Goal: Task Accomplishment & Management: Complete application form

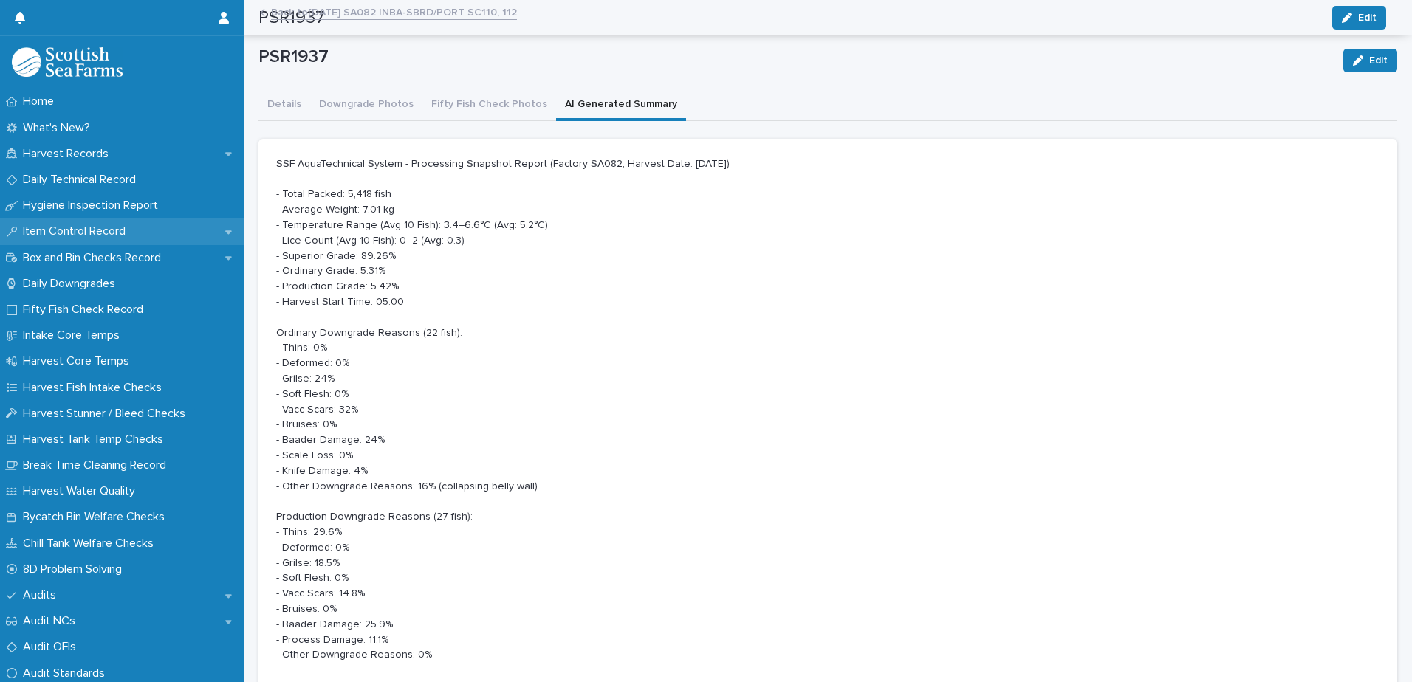
scroll to position [168, 0]
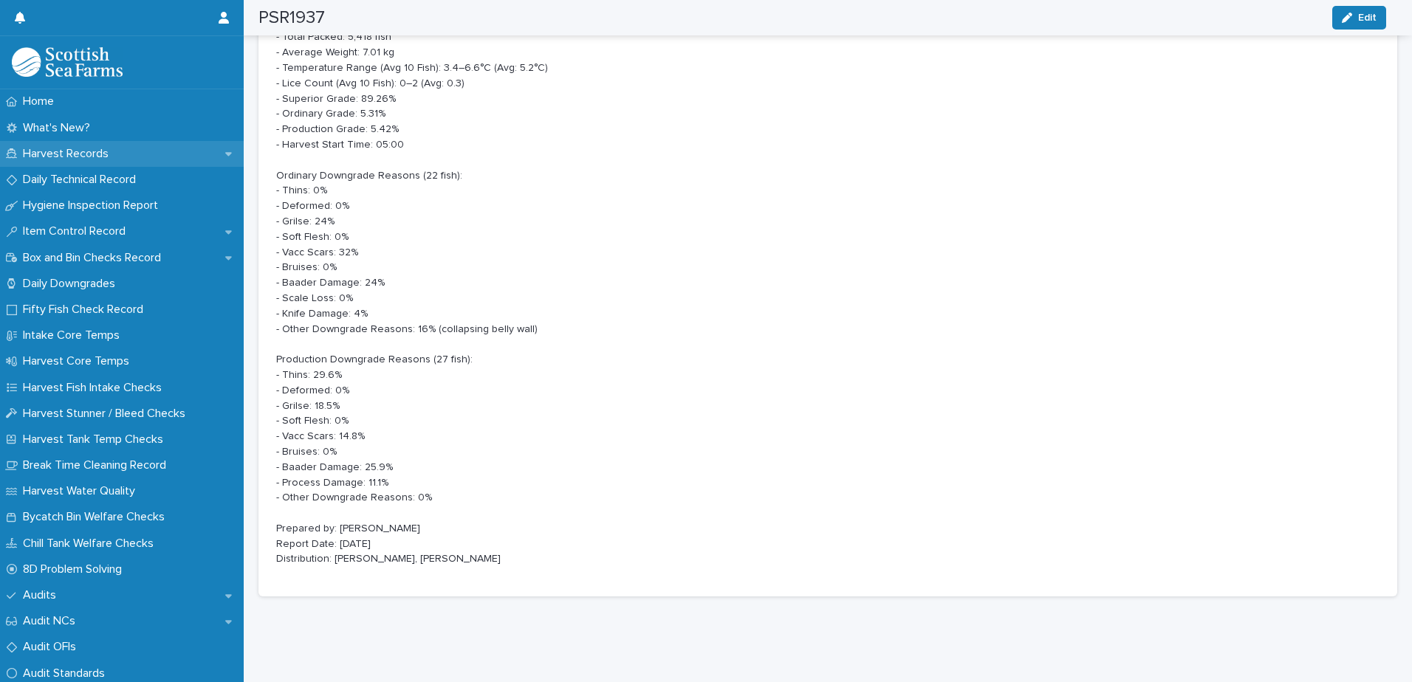
click at [84, 154] on p "Harvest Records" at bounding box center [68, 154] width 103 height 14
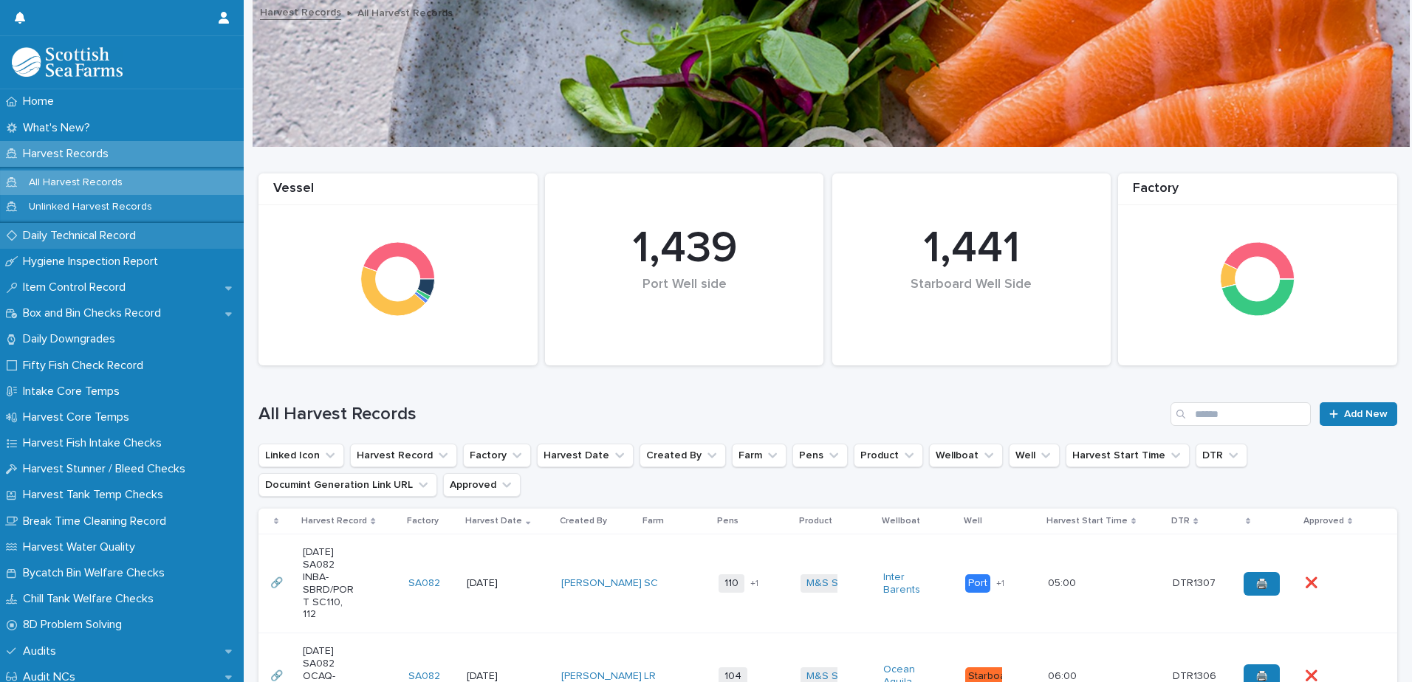
click at [58, 240] on p "Daily Technical Record" at bounding box center [82, 236] width 131 height 14
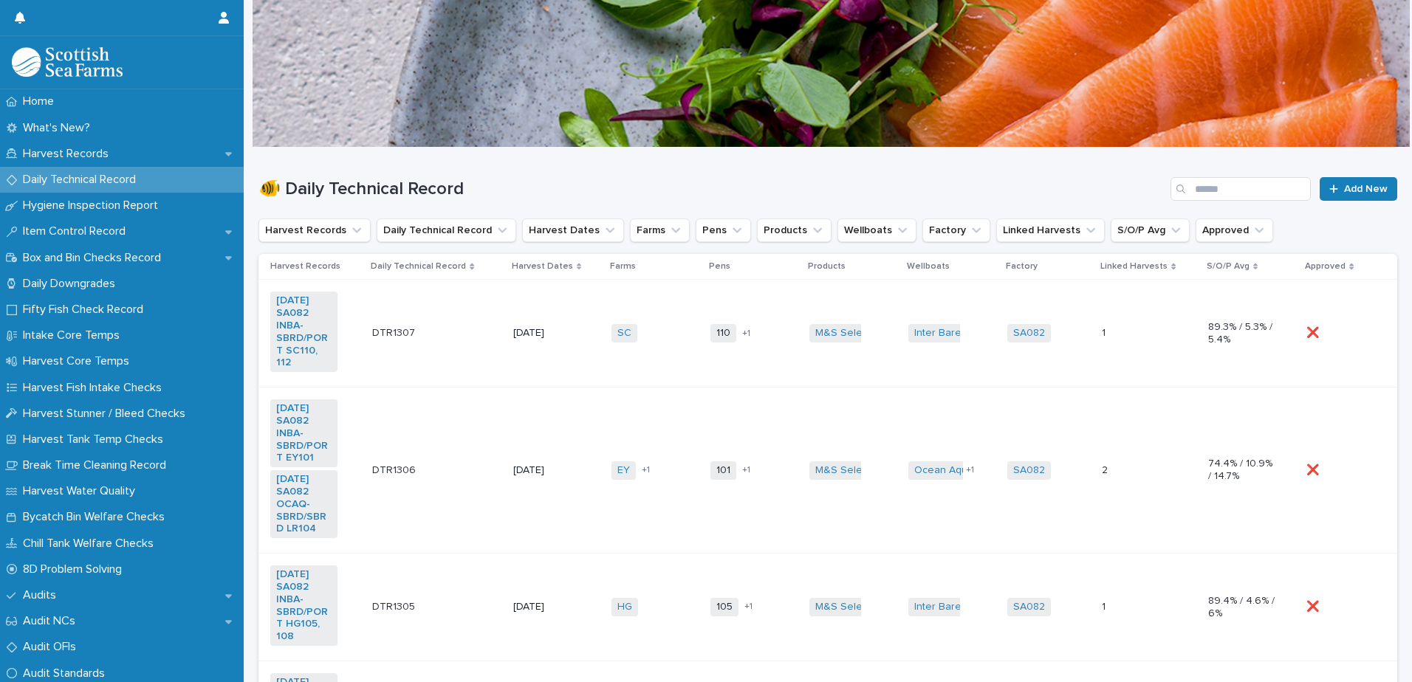
click at [743, 357] on td "110 112 + 1" at bounding box center [753, 334] width 99 height 108
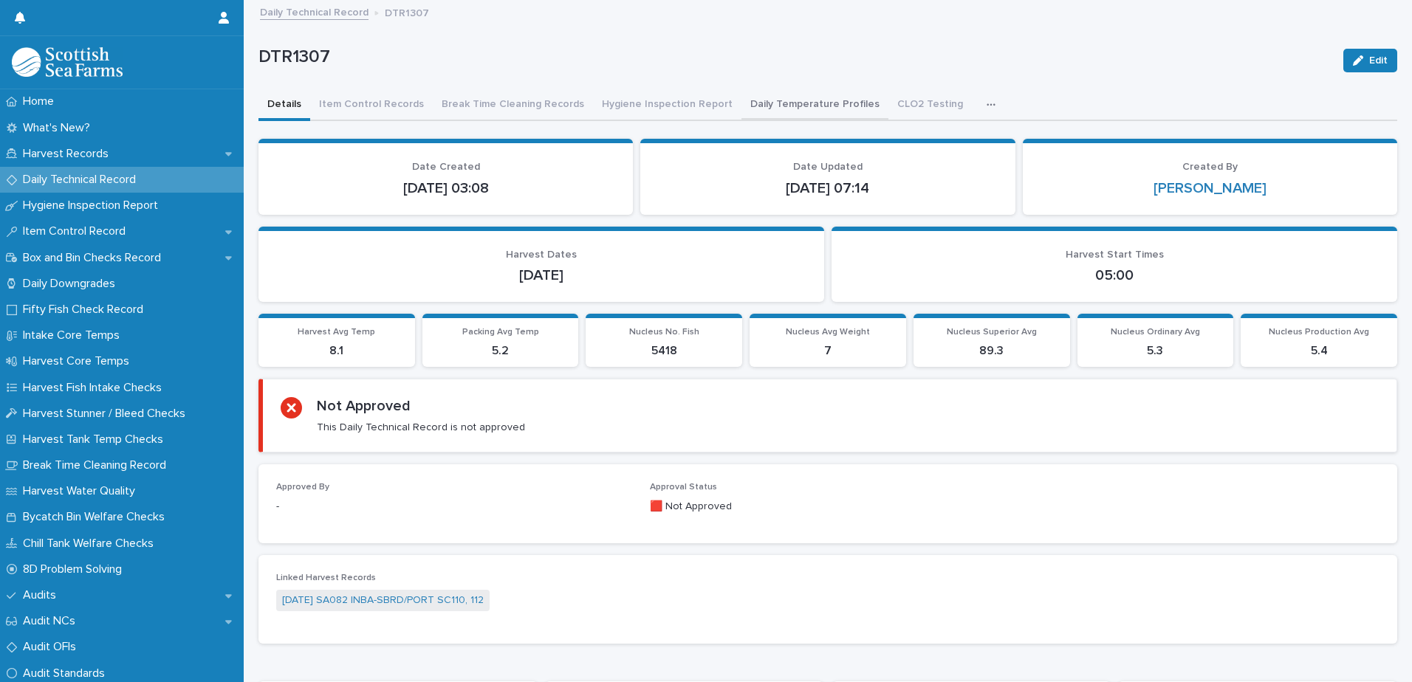
click at [765, 103] on button "Daily Temperature Profiles" at bounding box center [814, 105] width 147 height 31
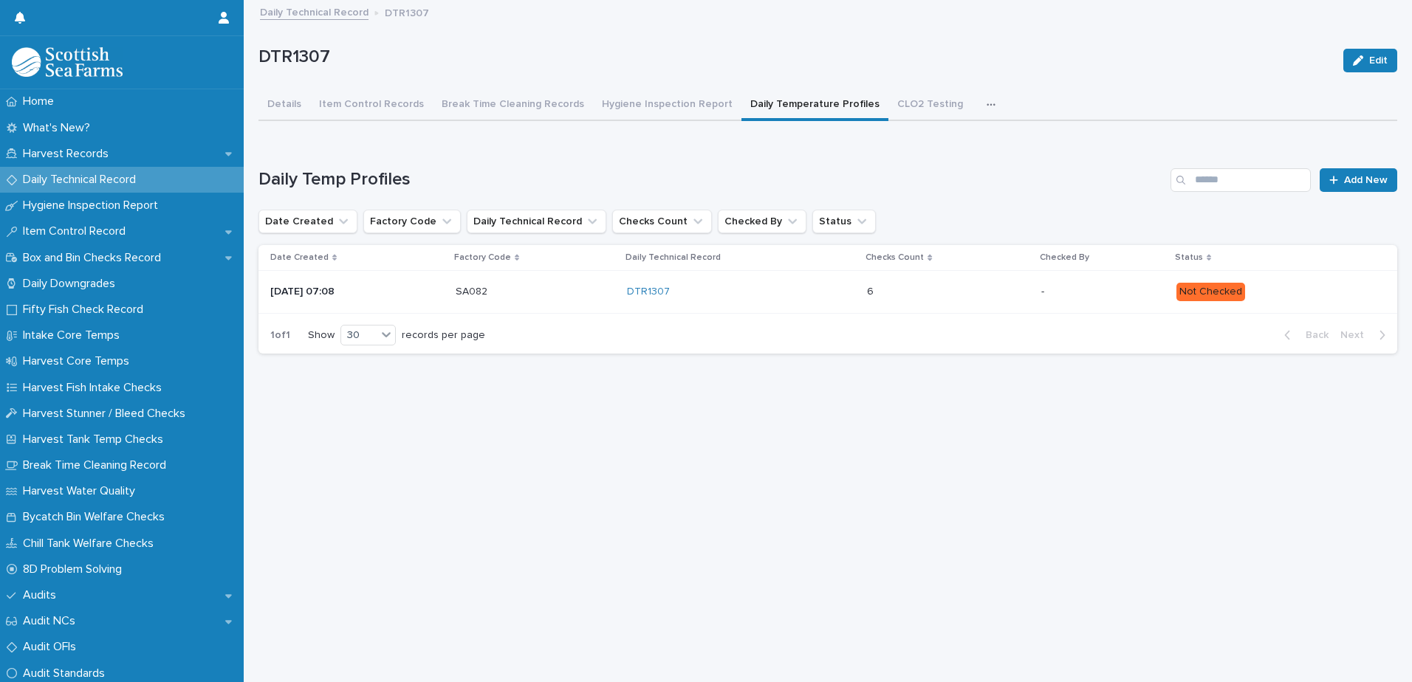
click at [996, 299] on div "6 6" at bounding box center [948, 292] width 162 height 24
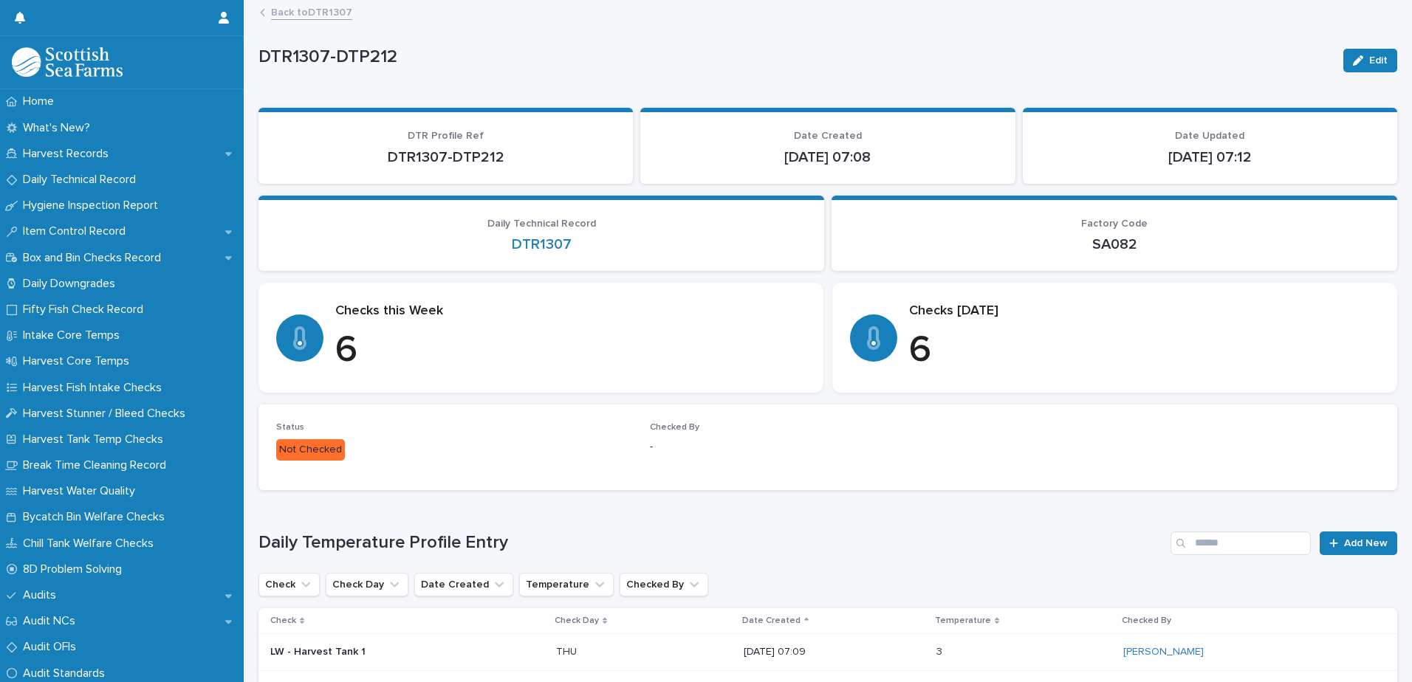
click at [303, 13] on link "Back to DTR1307" at bounding box center [311, 11] width 81 height 17
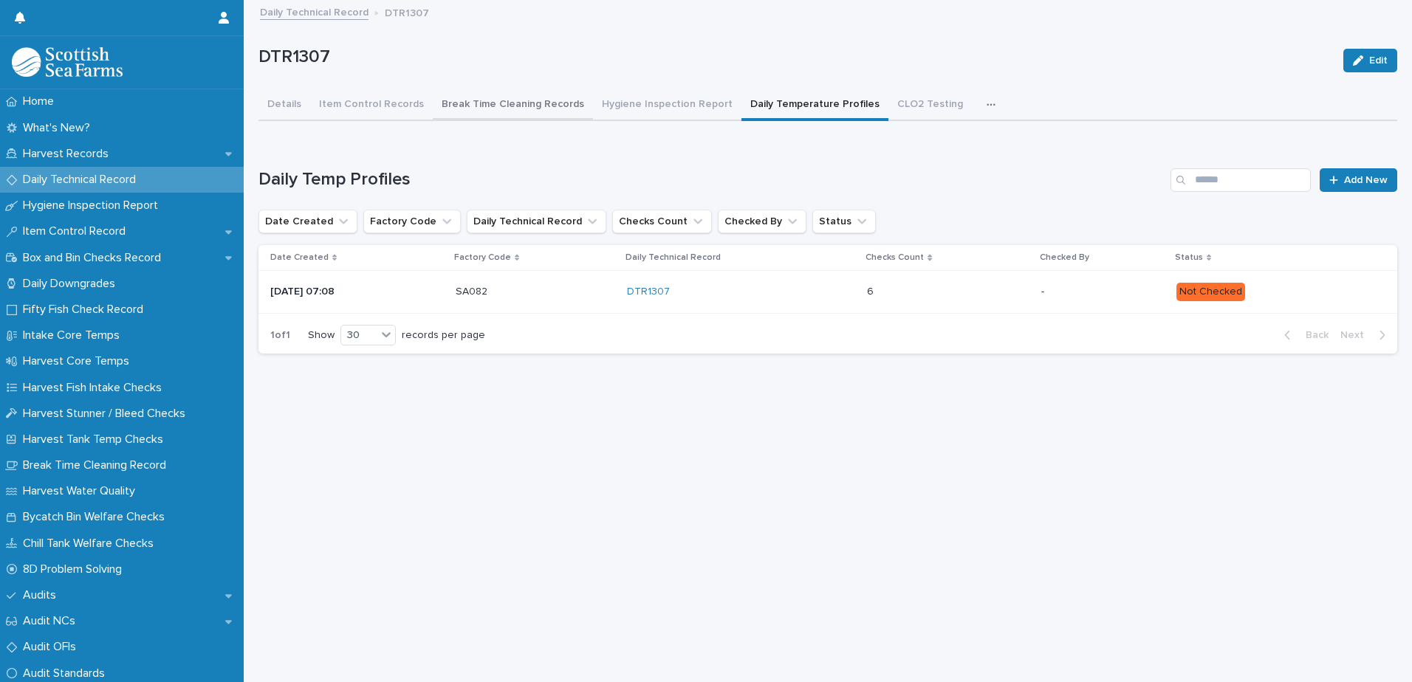
click at [459, 105] on button "Break Time Cleaning Records" at bounding box center [513, 105] width 160 height 31
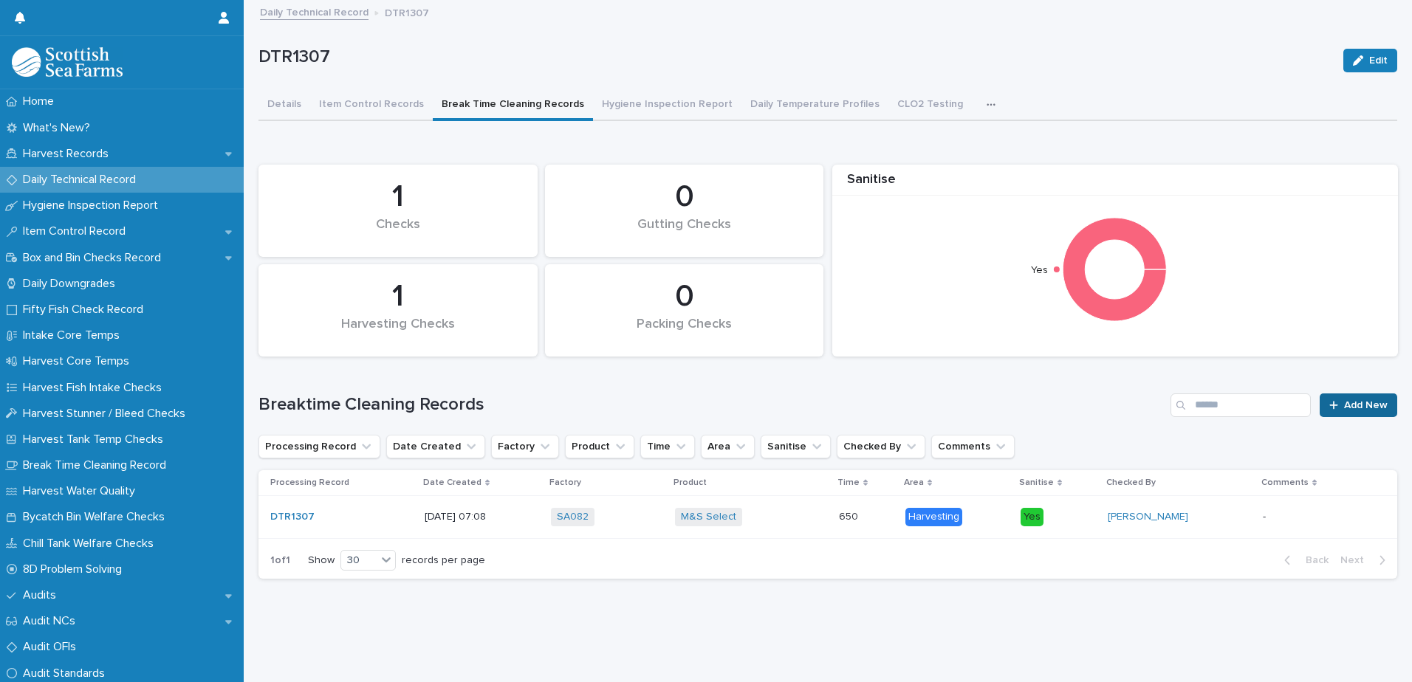
click at [1347, 396] on link "Add New" at bounding box center [1358, 405] width 78 height 24
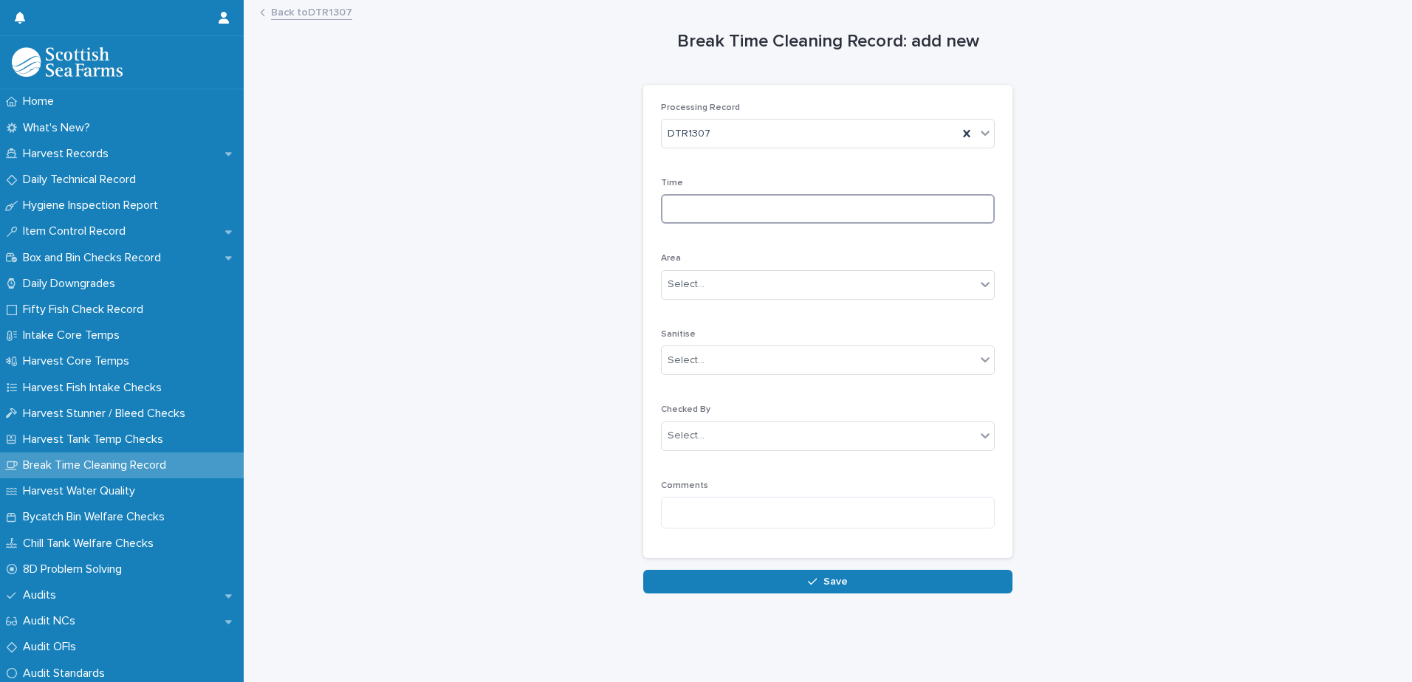
click at [708, 206] on input at bounding box center [828, 209] width 334 height 30
type input "****"
click at [691, 285] on div "Select..." at bounding box center [685, 285] width 37 height 16
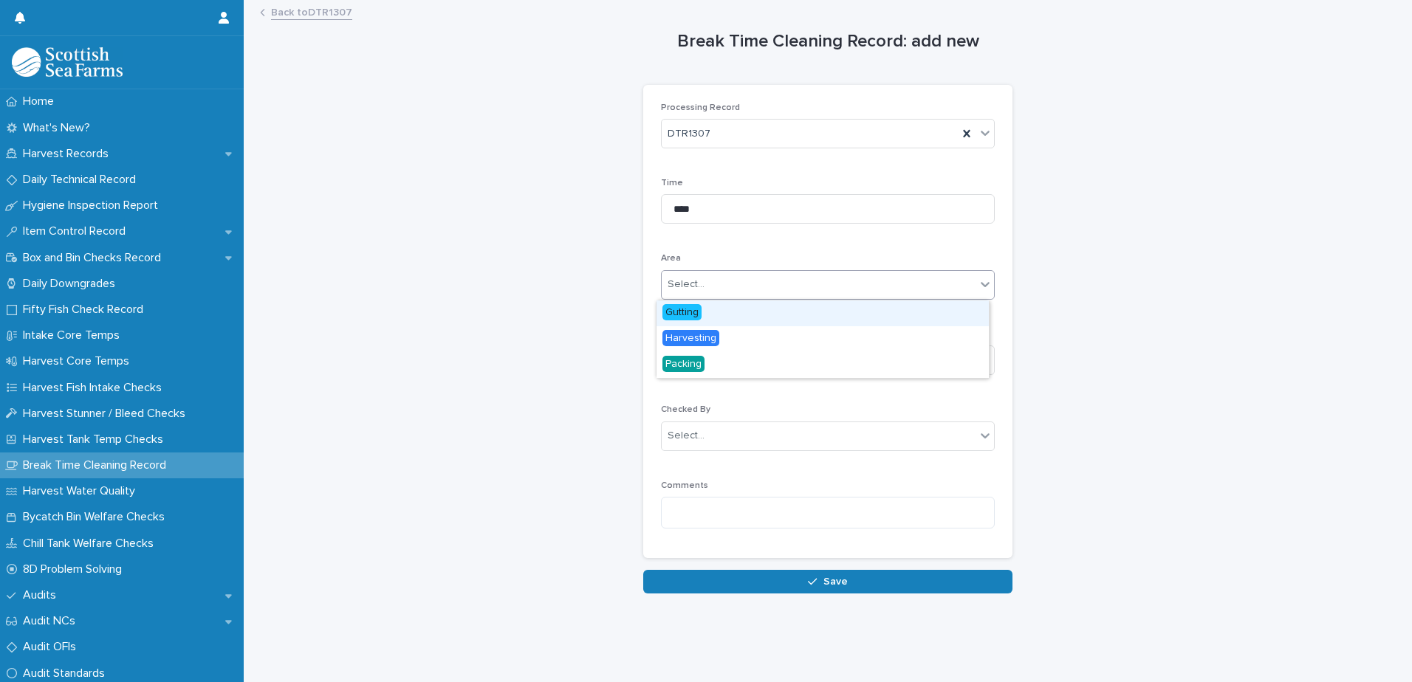
click at [701, 312] on span "Gutting" at bounding box center [681, 312] width 39 height 16
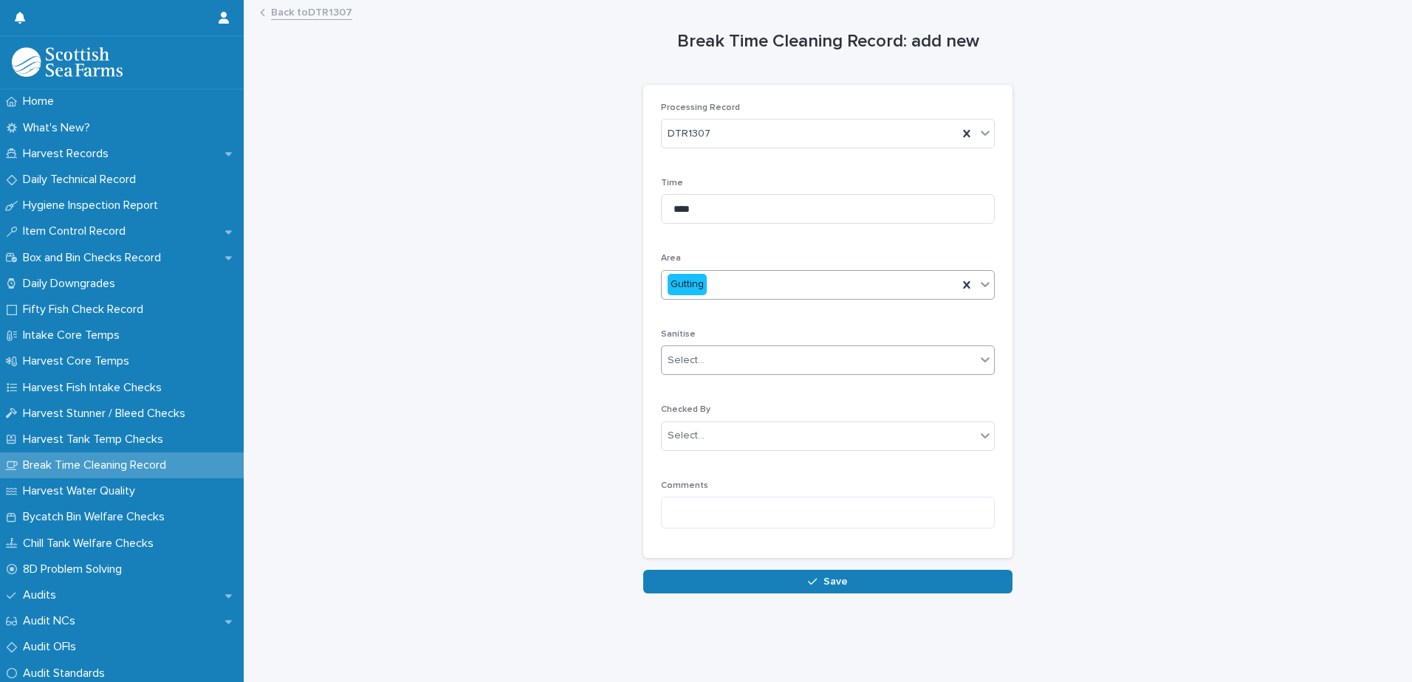
click at [687, 372] on div "Select..." at bounding box center [818, 360] width 314 height 24
click at [678, 380] on span "Yes" at bounding box center [673, 387] width 23 height 16
click at [678, 512] on textarea at bounding box center [828, 513] width 334 height 32
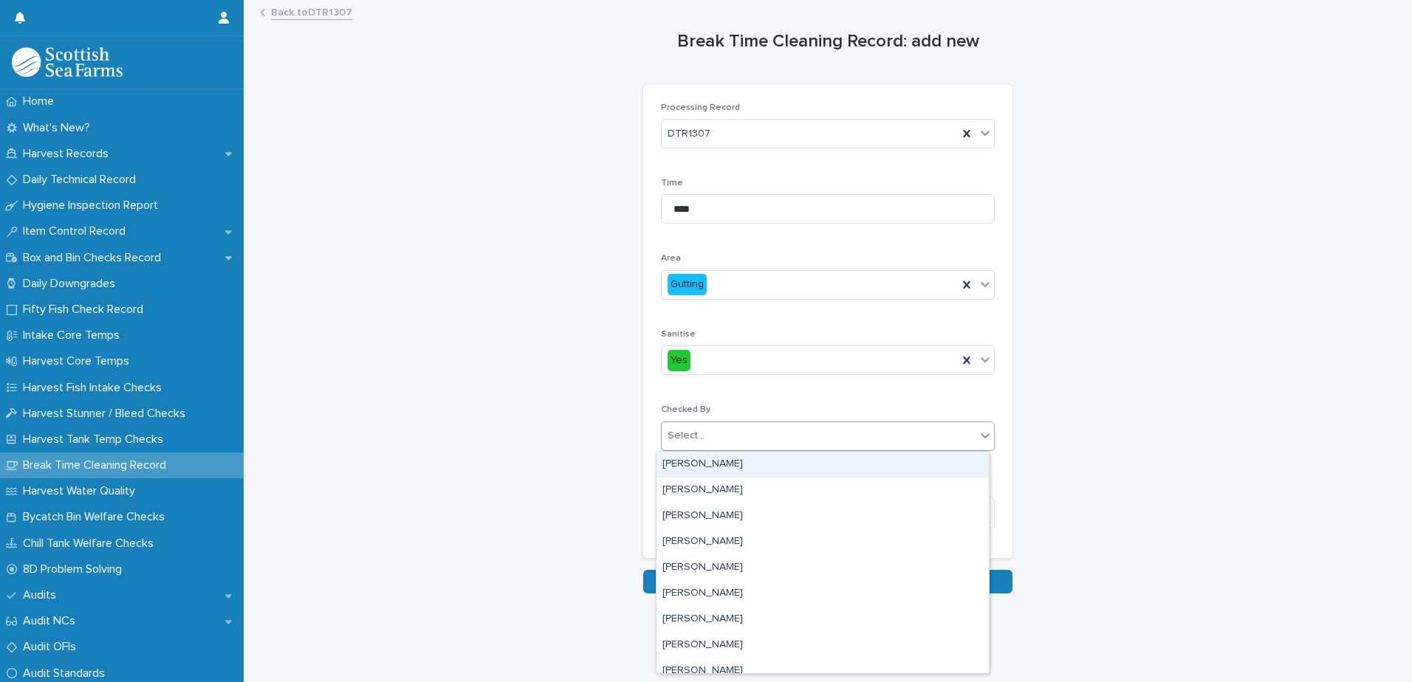
click at [675, 446] on div "Select..." at bounding box center [818, 436] width 314 height 24
type input "***"
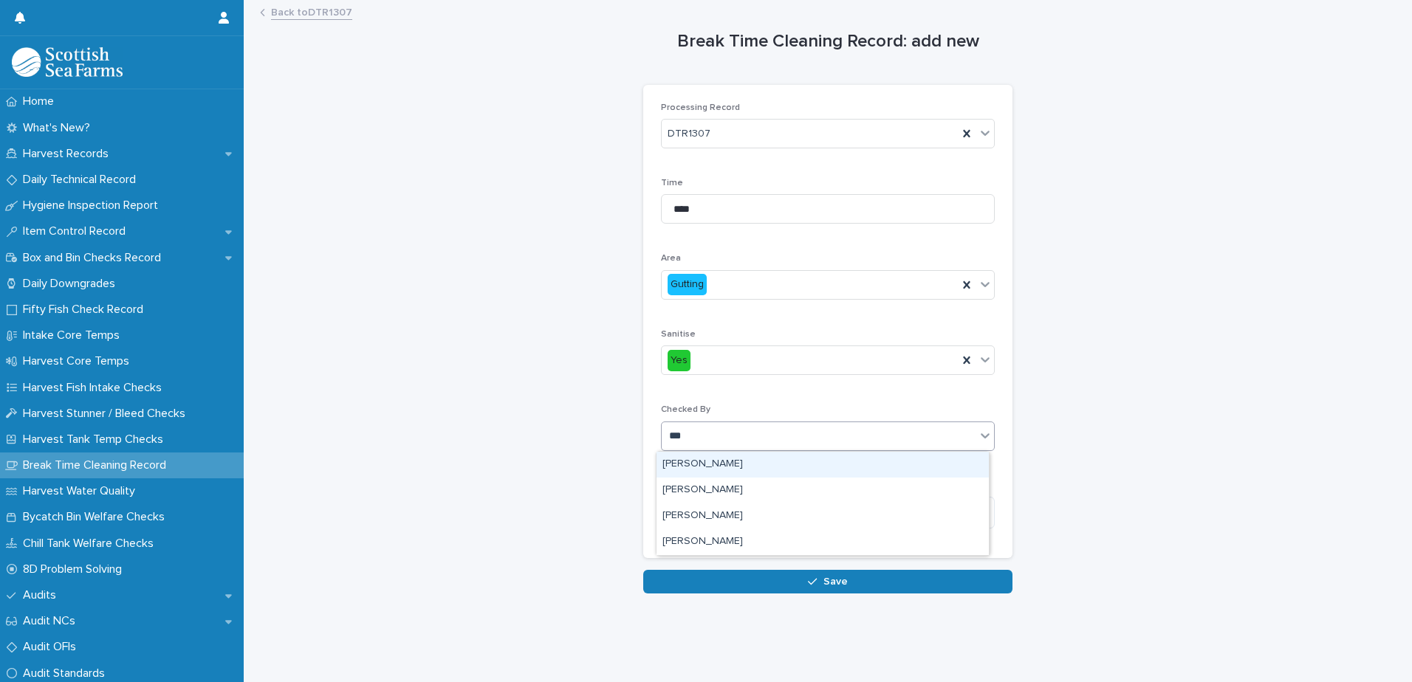
click at [679, 465] on div "[PERSON_NAME]" at bounding box center [822, 465] width 332 height 26
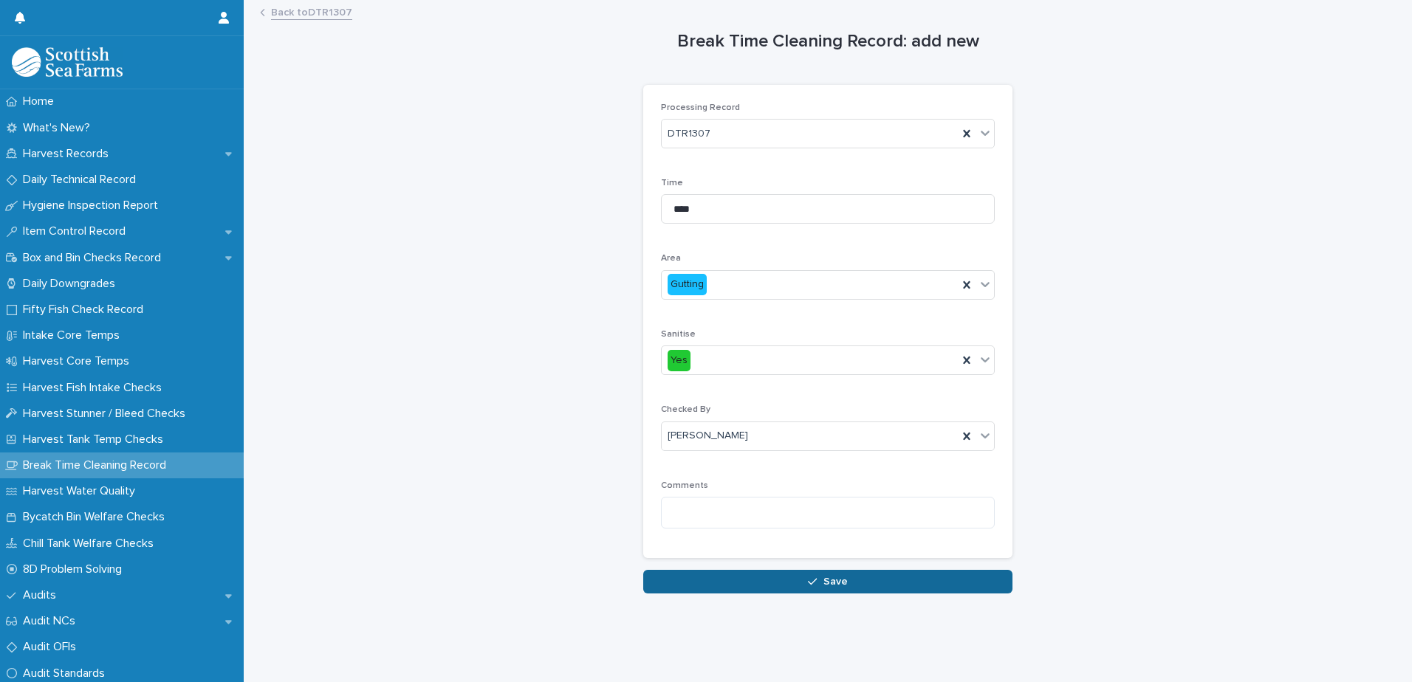
click at [681, 587] on button "Save" at bounding box center [827, 582] width 369 height 24
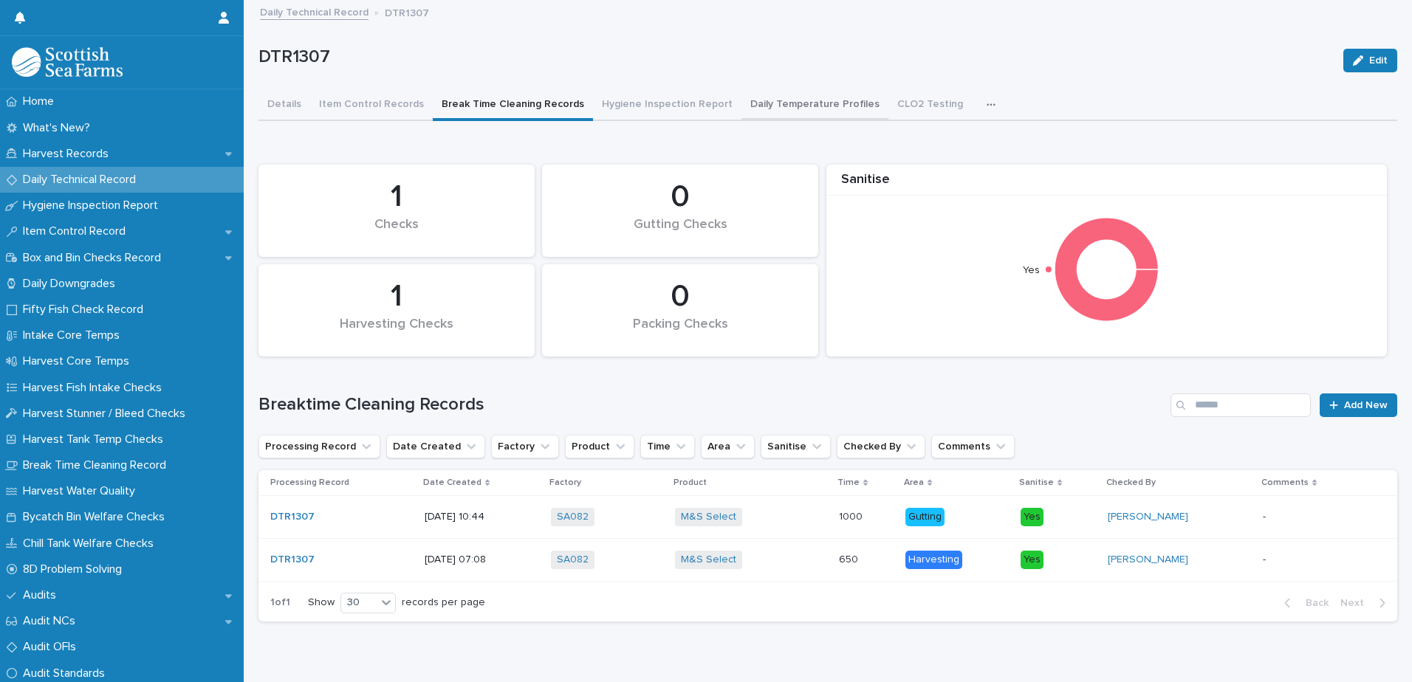
click at [788, 108] on button "Daily Temperature Profiles" at bounding box center [814, 105] width 147 height 31
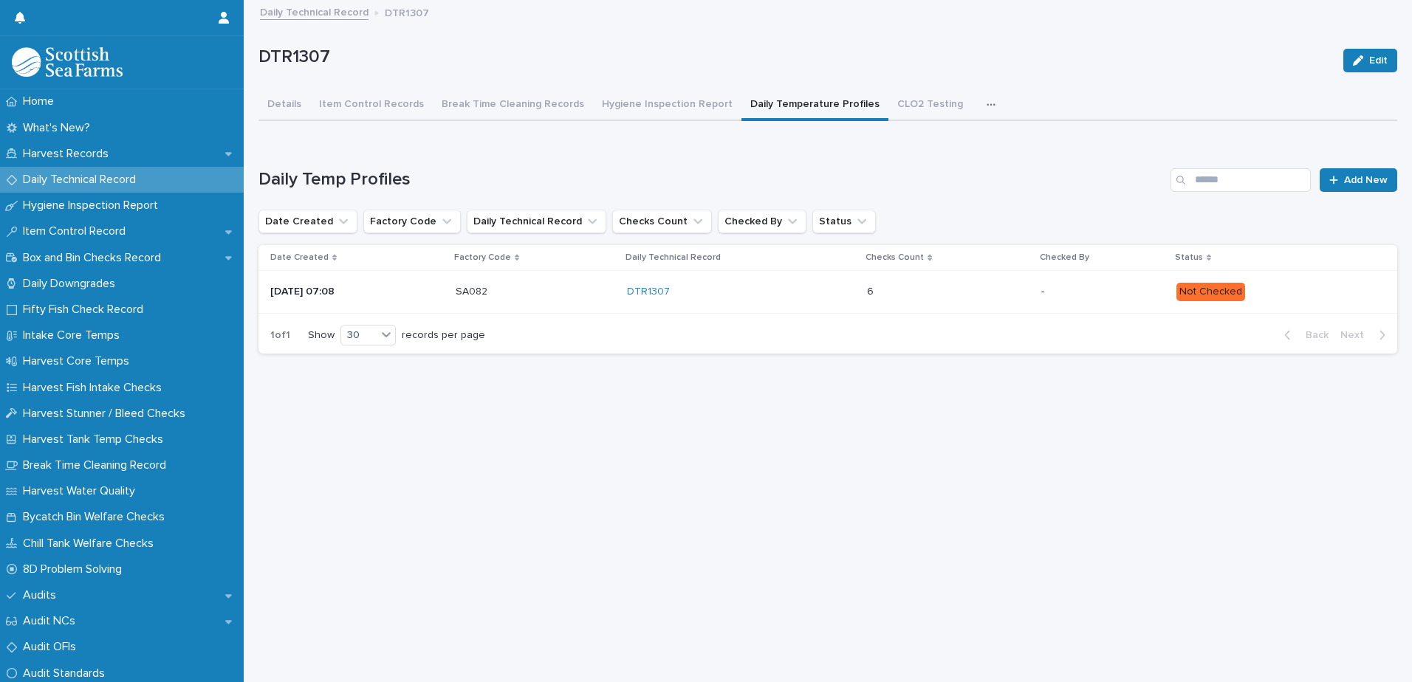
click at [973, 298] on p at bounding box center [931, 292] width 129 height 13
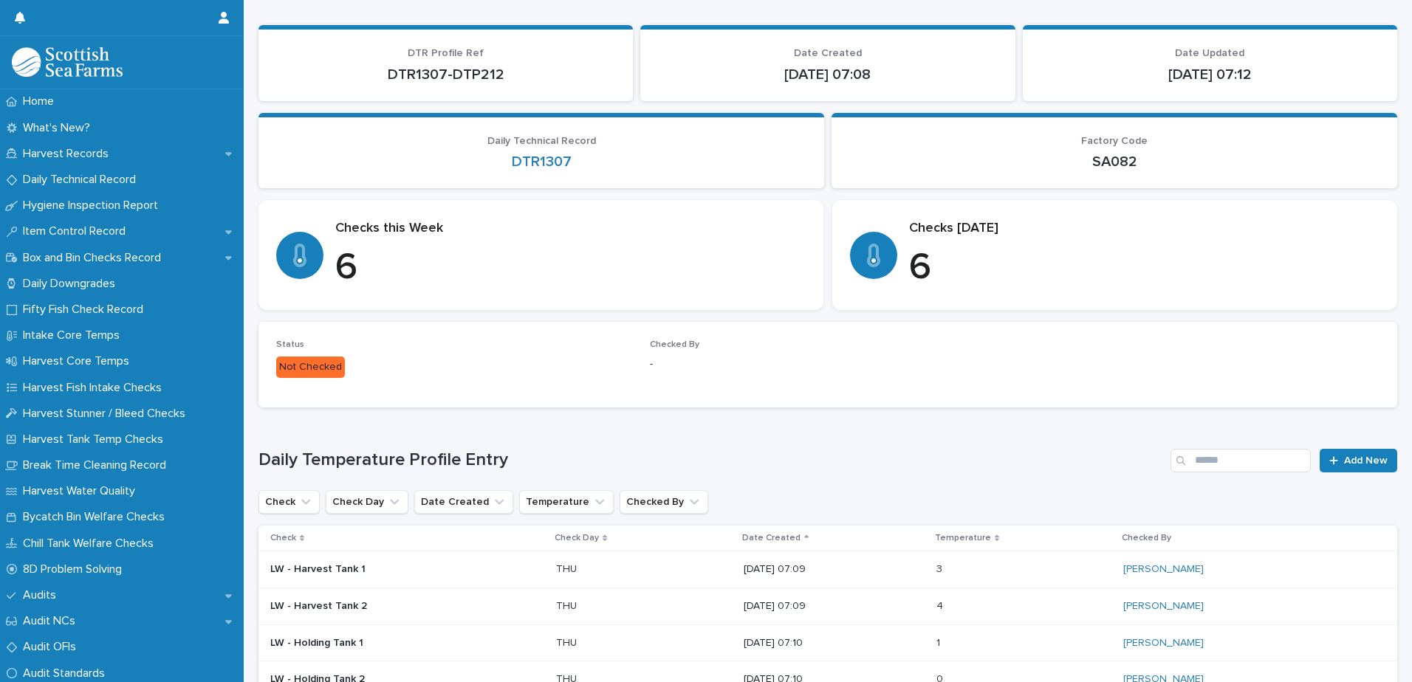
scroll to position [295, 0]
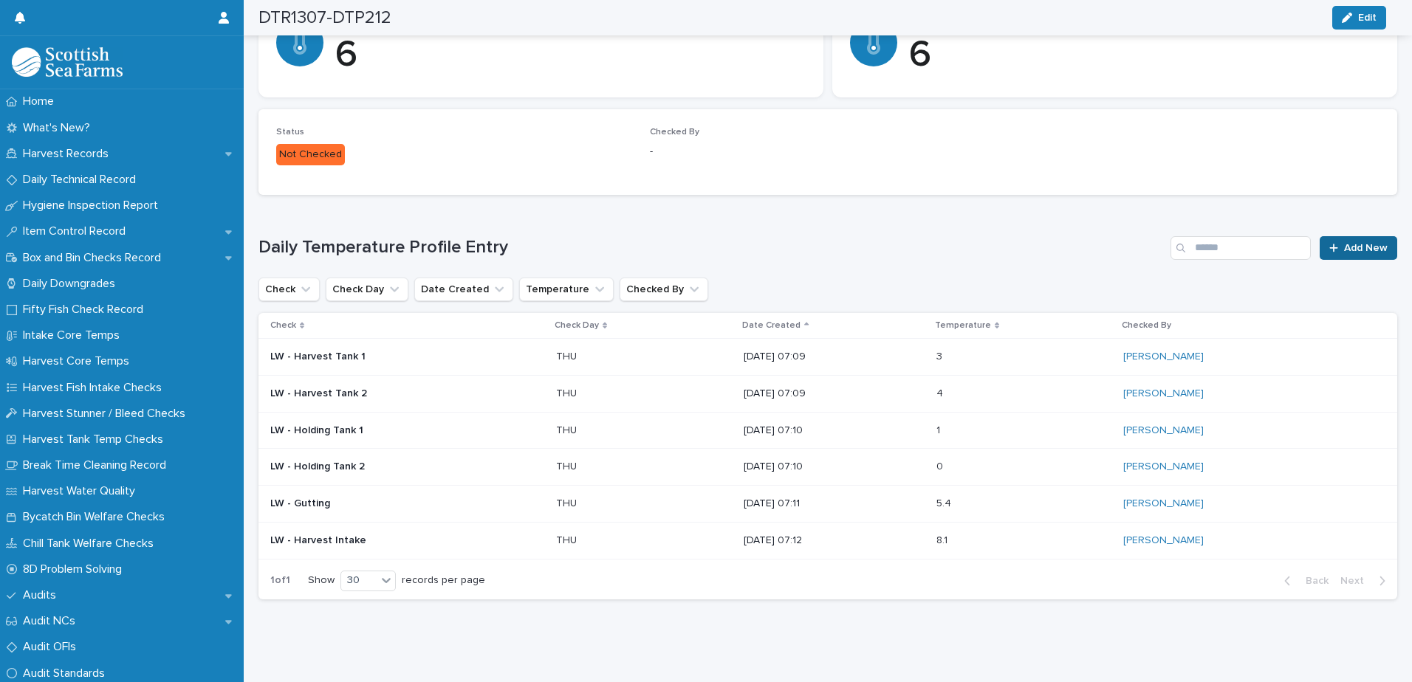
click at [1344, 251] on span "Add New" at bounding box center [1366, 248] width 44 height 10
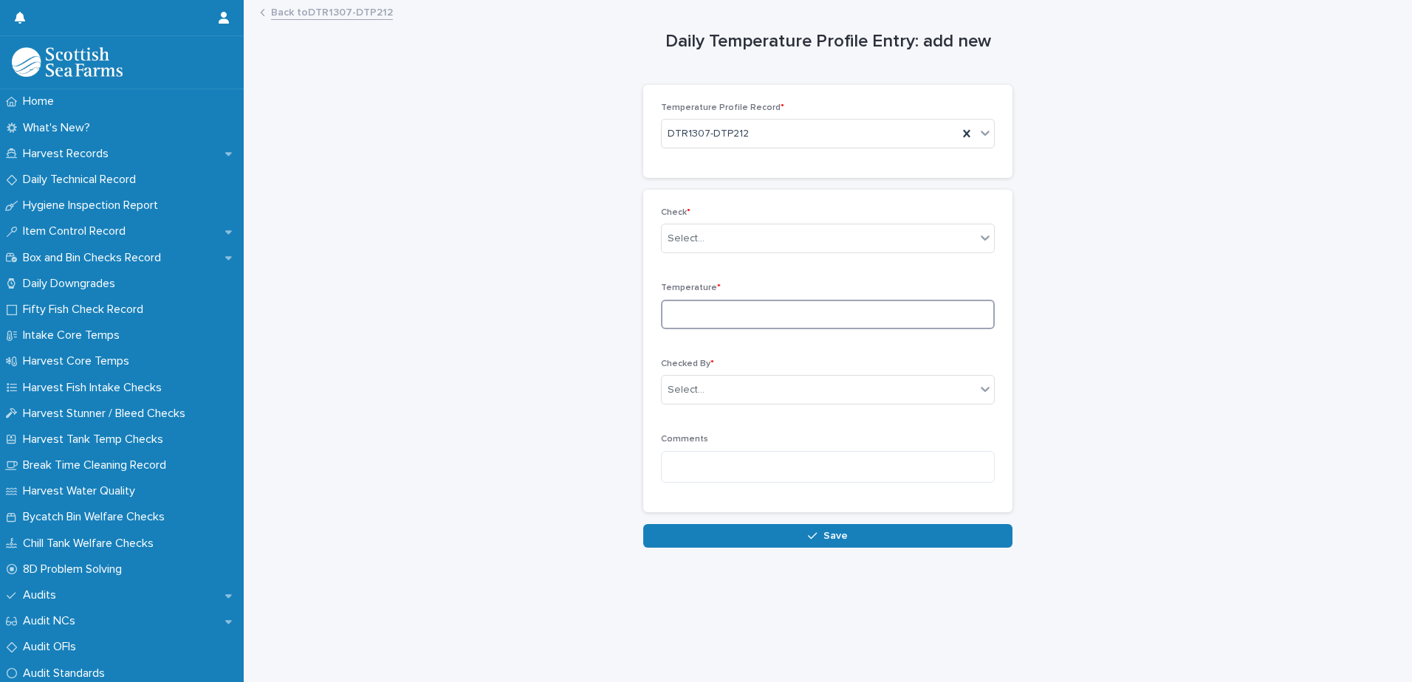
click at [699, 311] on input at bounding box center [828, 315] width 334 height 30
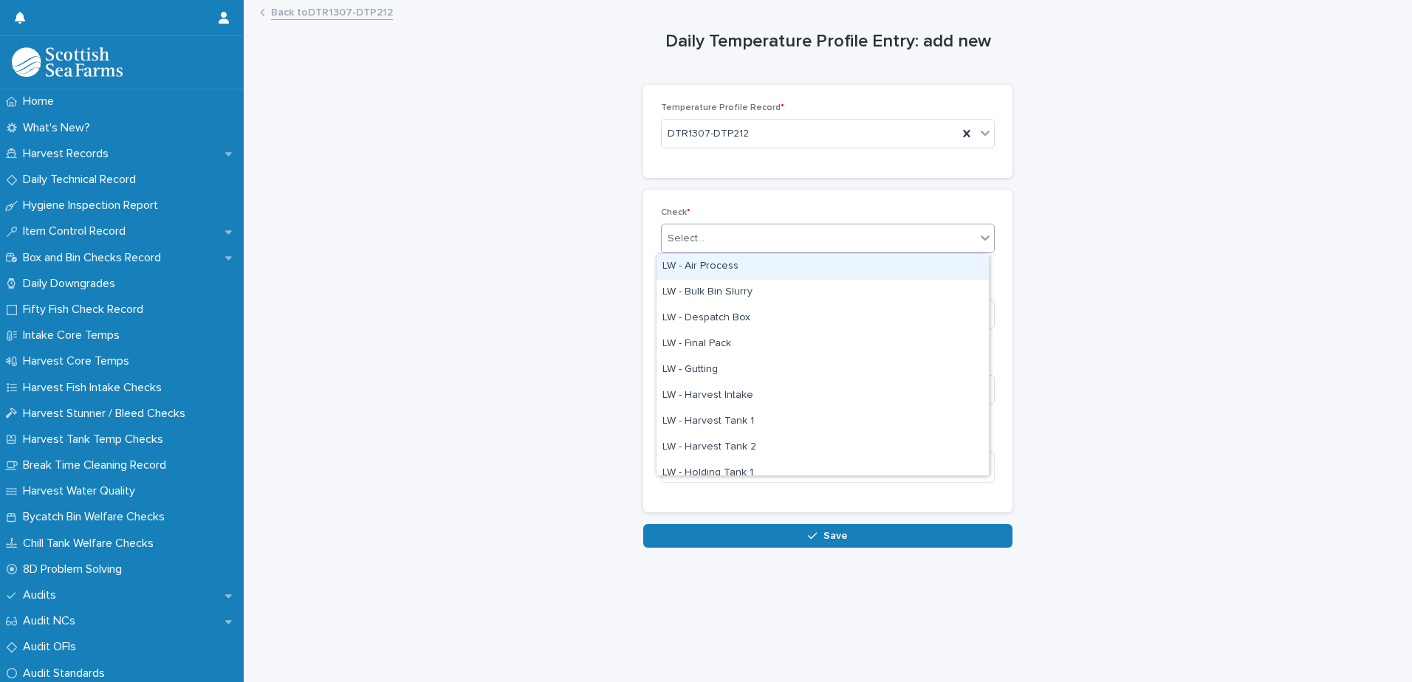
click at [683, 241] on div "Select..." at bounding box center [685, 239] width 37 height 16
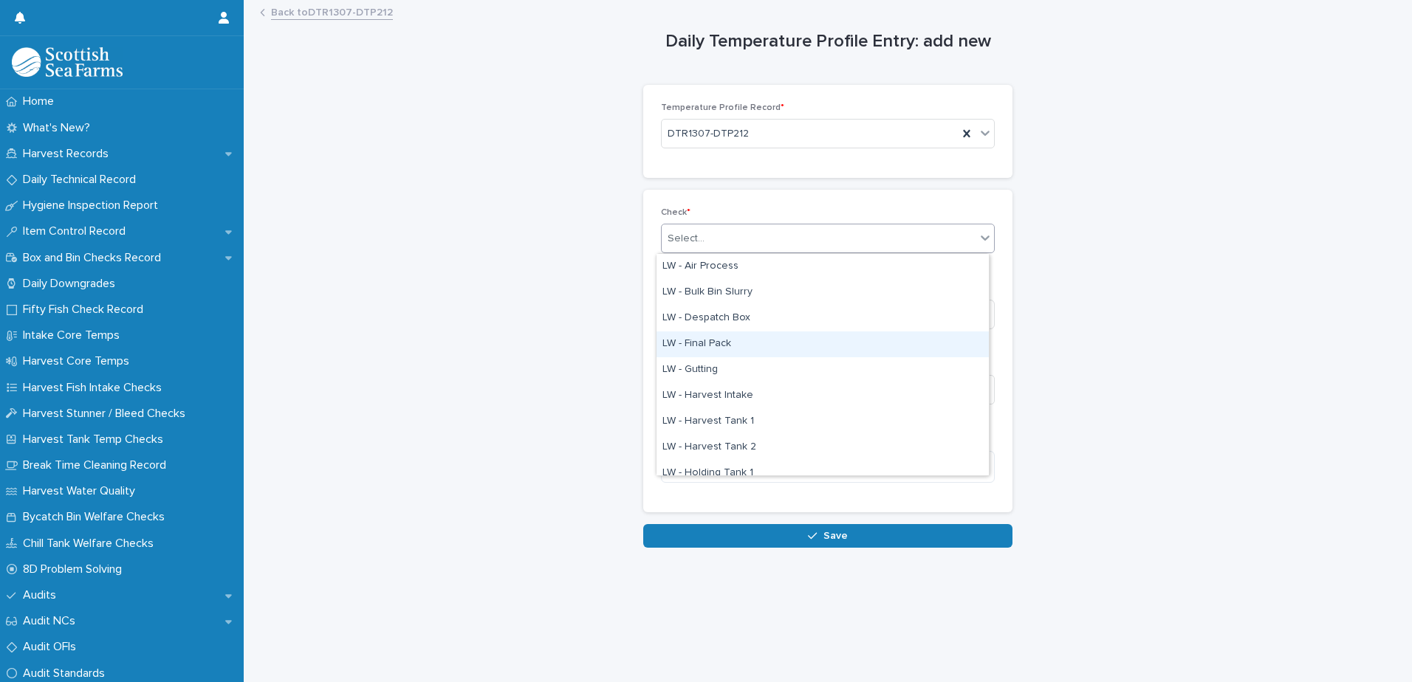
click at [714, 340] on div "LW - Final Pack" at bounding box center [822, 344] width 332 height 26
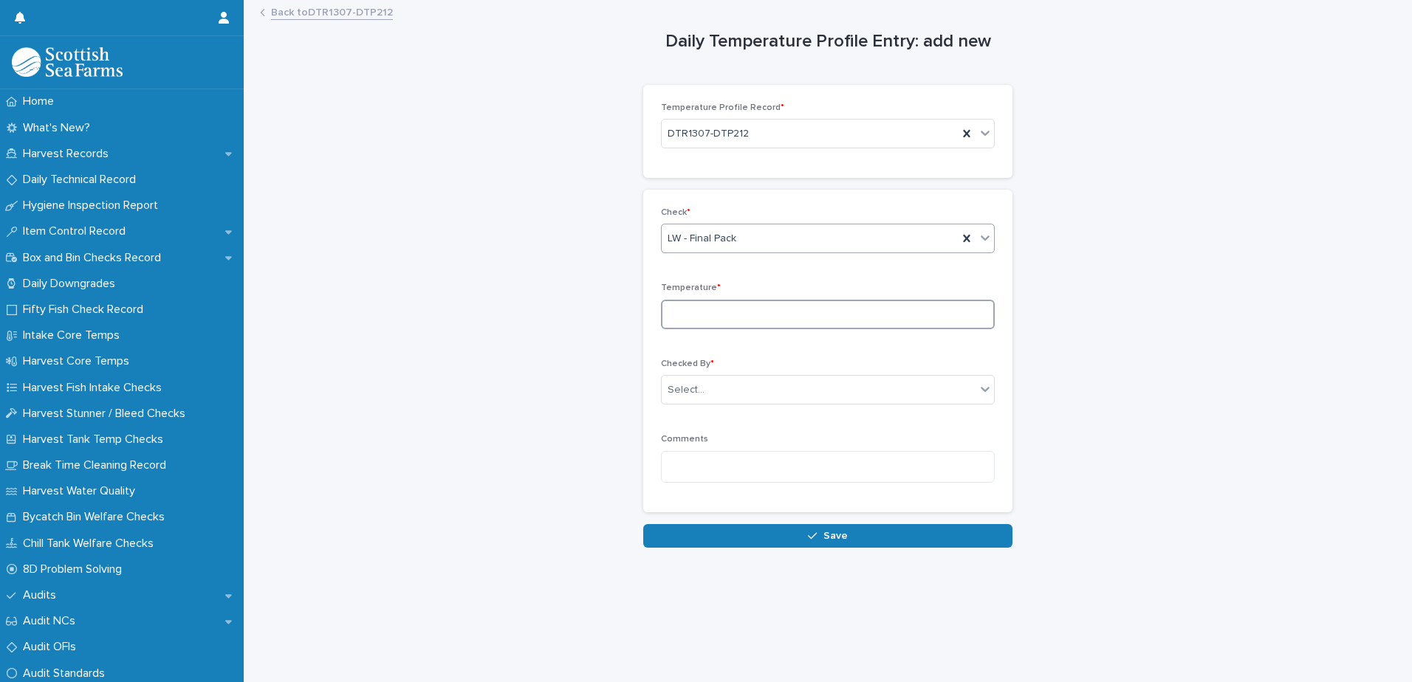
click at [697, 313] on input at bounding box center [828, 315] width 334 height 30
type input "***"
click at [730, 374] on div "Checked By * Select..." at bounding box center [828, 388] width 334 height 58
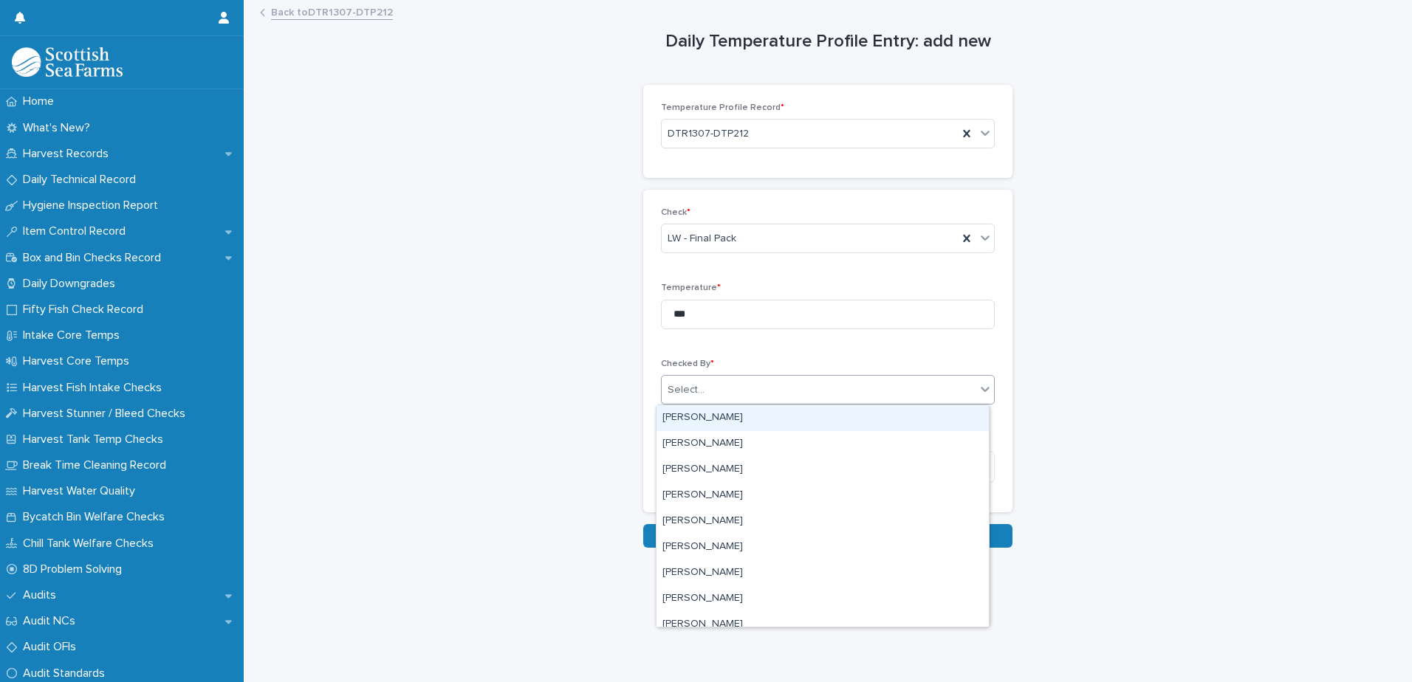
click at [729, 391] on div "Select..." at bounding box center [818, 390] width 314 height 24
type input "***"
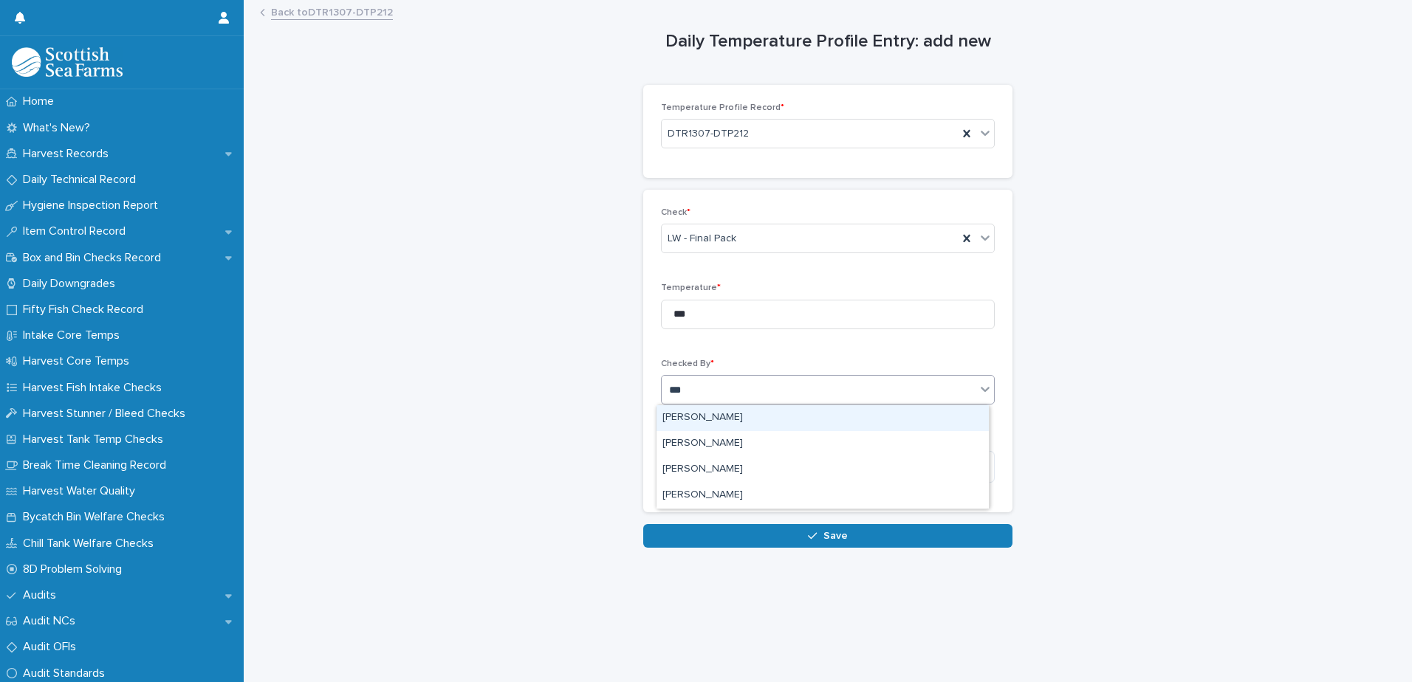
click at [726, 414] on div "[PERSON_NAME]" at bounding box center [822, 418] width 332 height 26
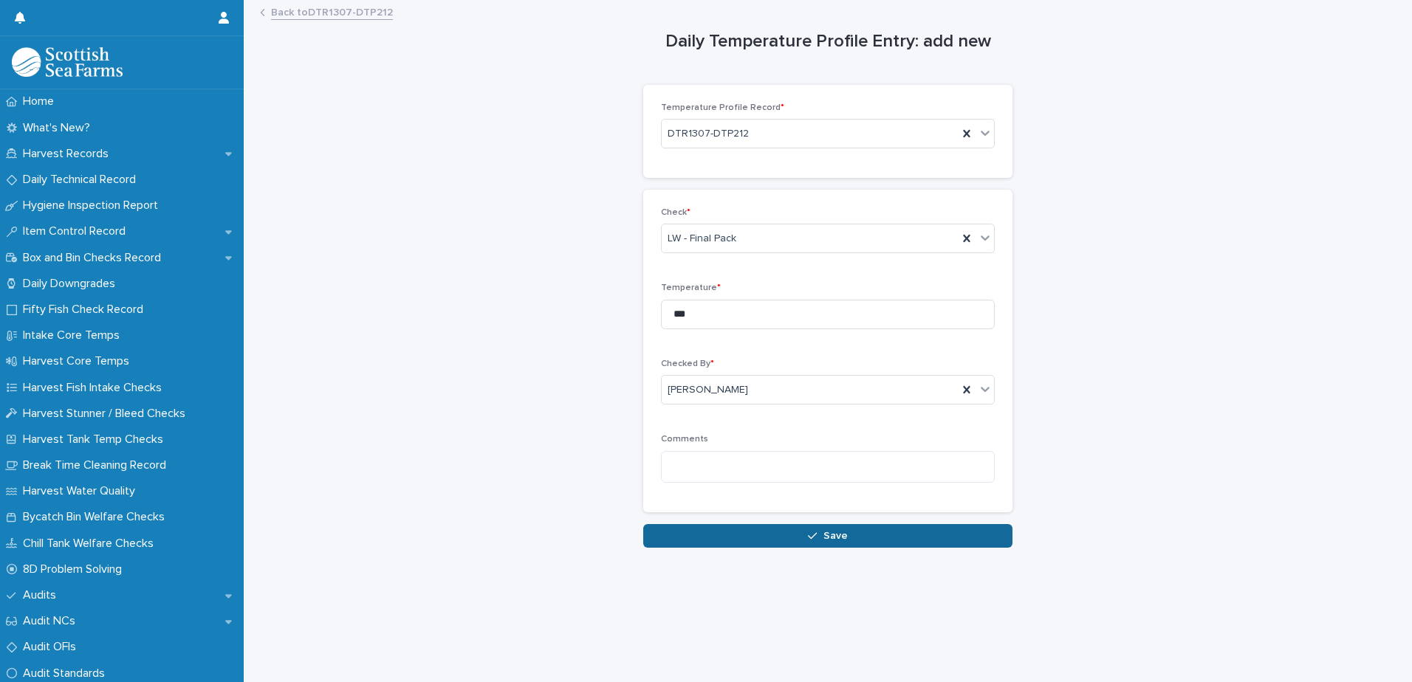
click at [729, 538] on button "Save" at bounding box center [827, 536] width 369 height 24
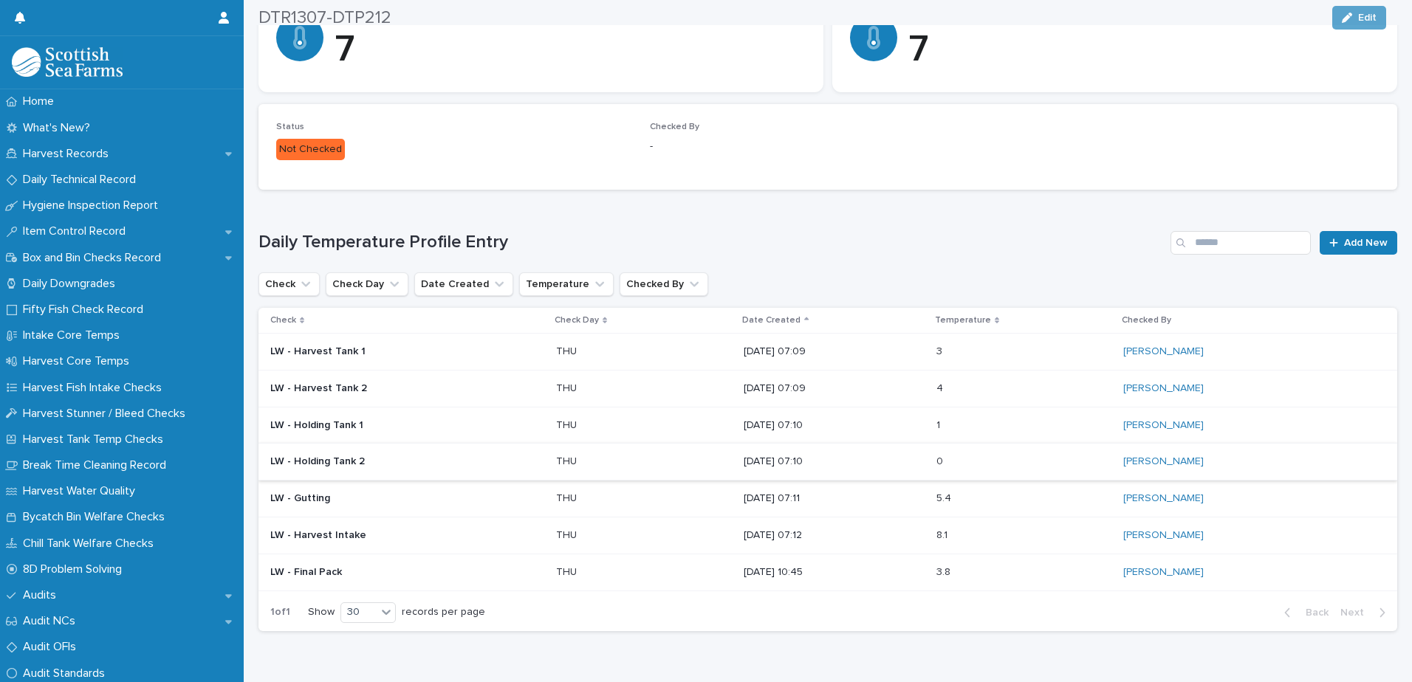
scroll to position [346, 0]
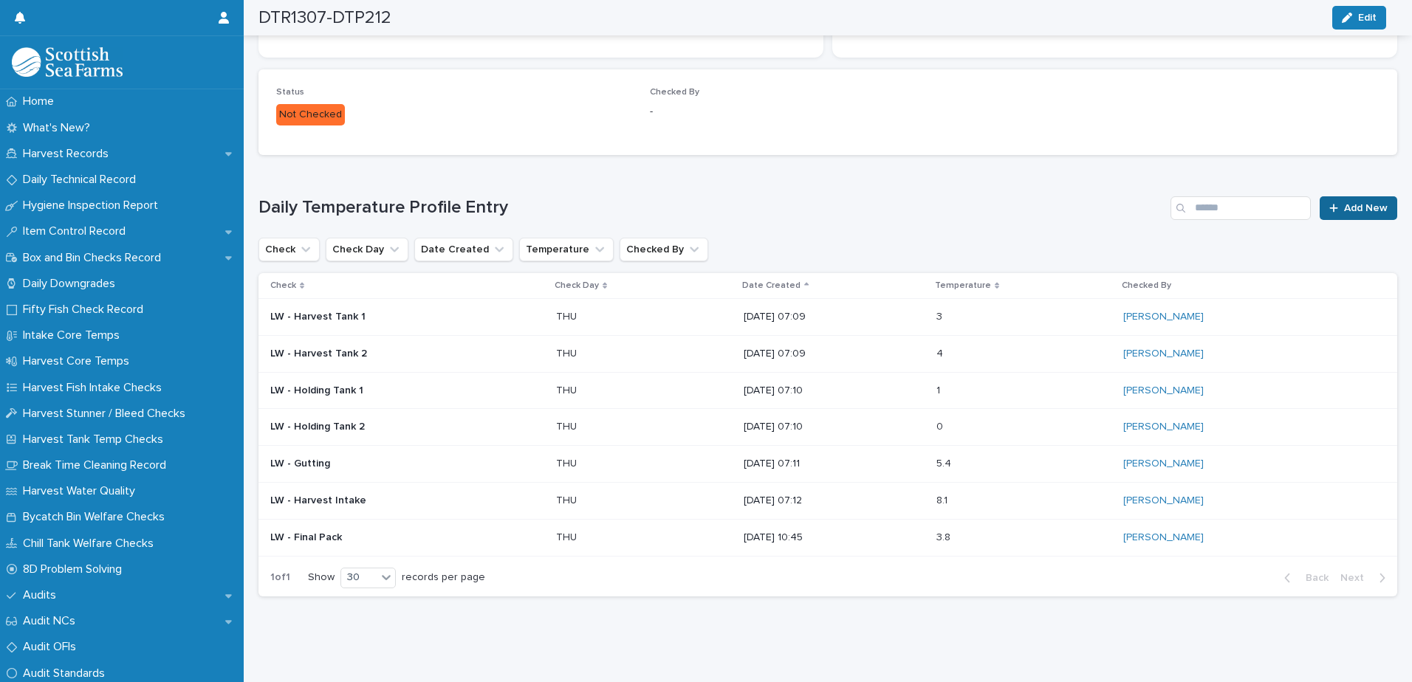
click at [1344, 203] on span "Add New" at bounding box center [1366, 208] width 44 height 10
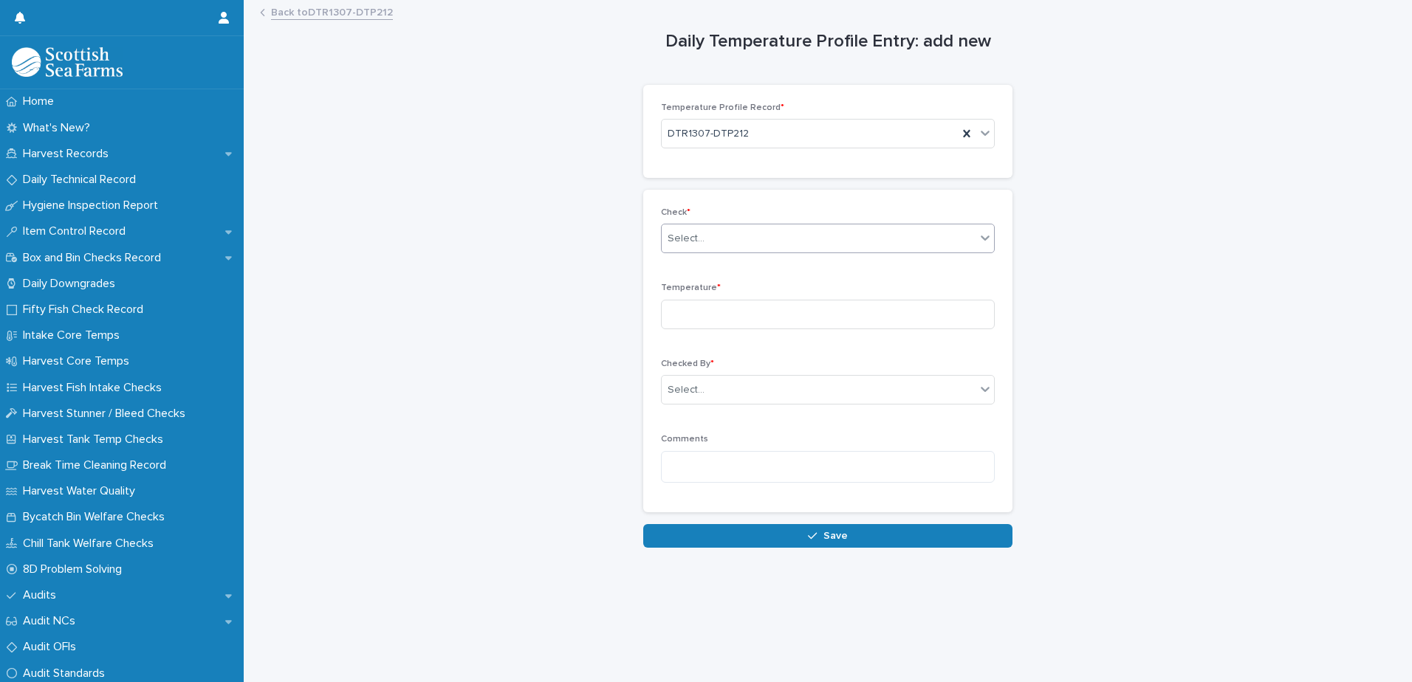
click at [719, 242] on div "Select..." at bounding box center [818, 239] width 314 height 24
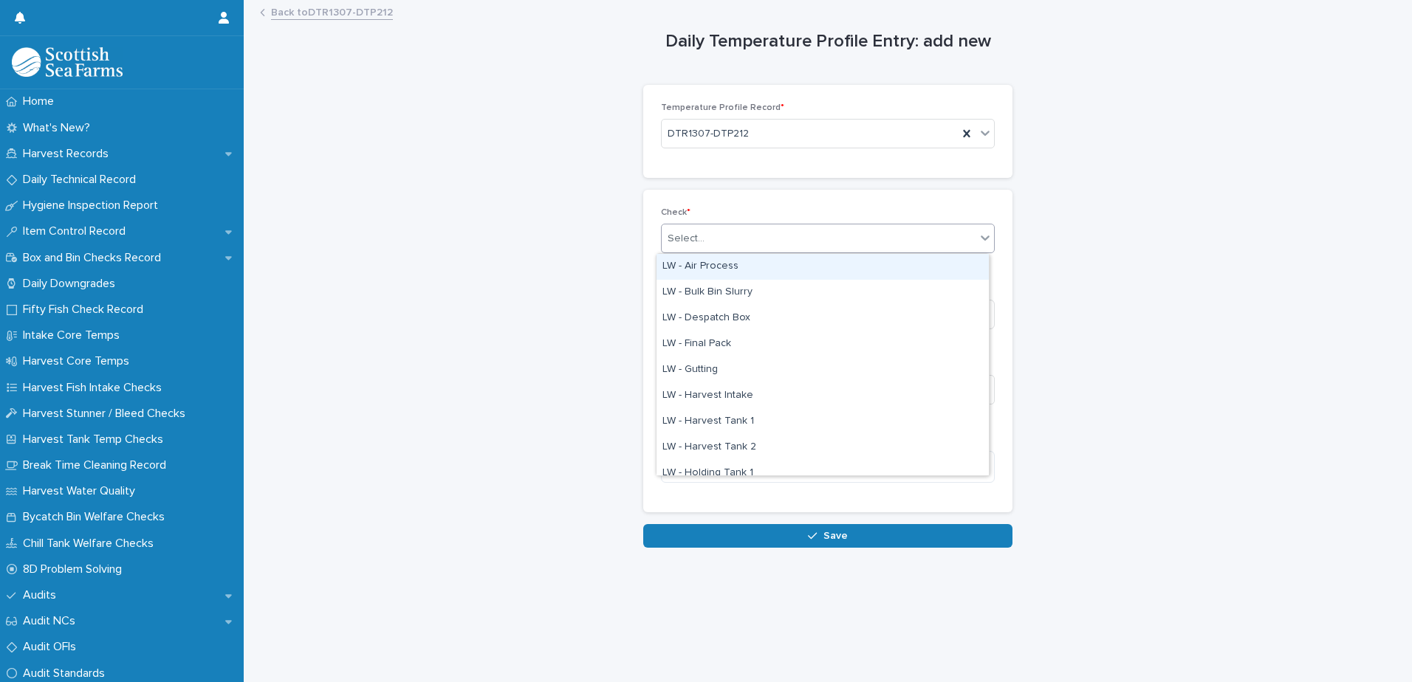
click at [720, 272] on div "LW - Air Process" at bounding box center [822, 267] width 332 height 26
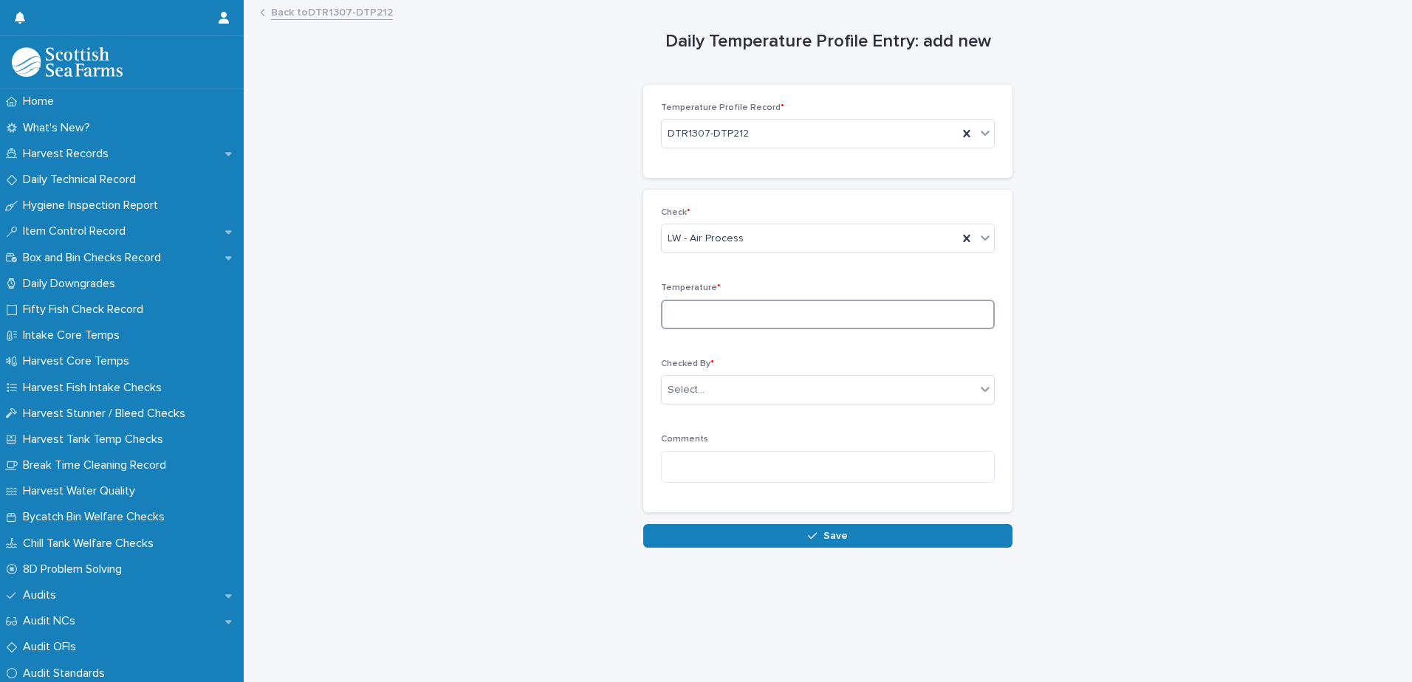
click at [709, 300] on input at bounding box center [828, 315] width 334 height 30
type input "****"
click at [712, 384] on div "Select..." at bounding box center [818, 390] width 314 height 24
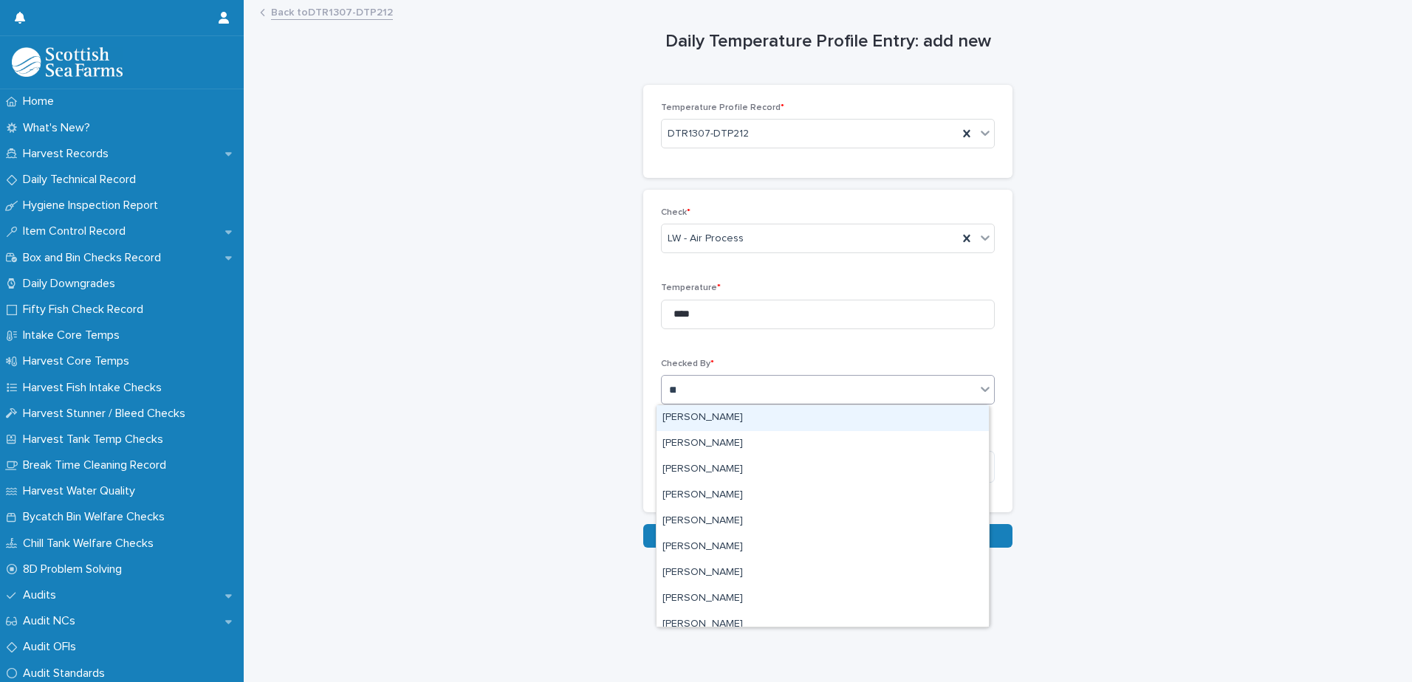
type input "***"
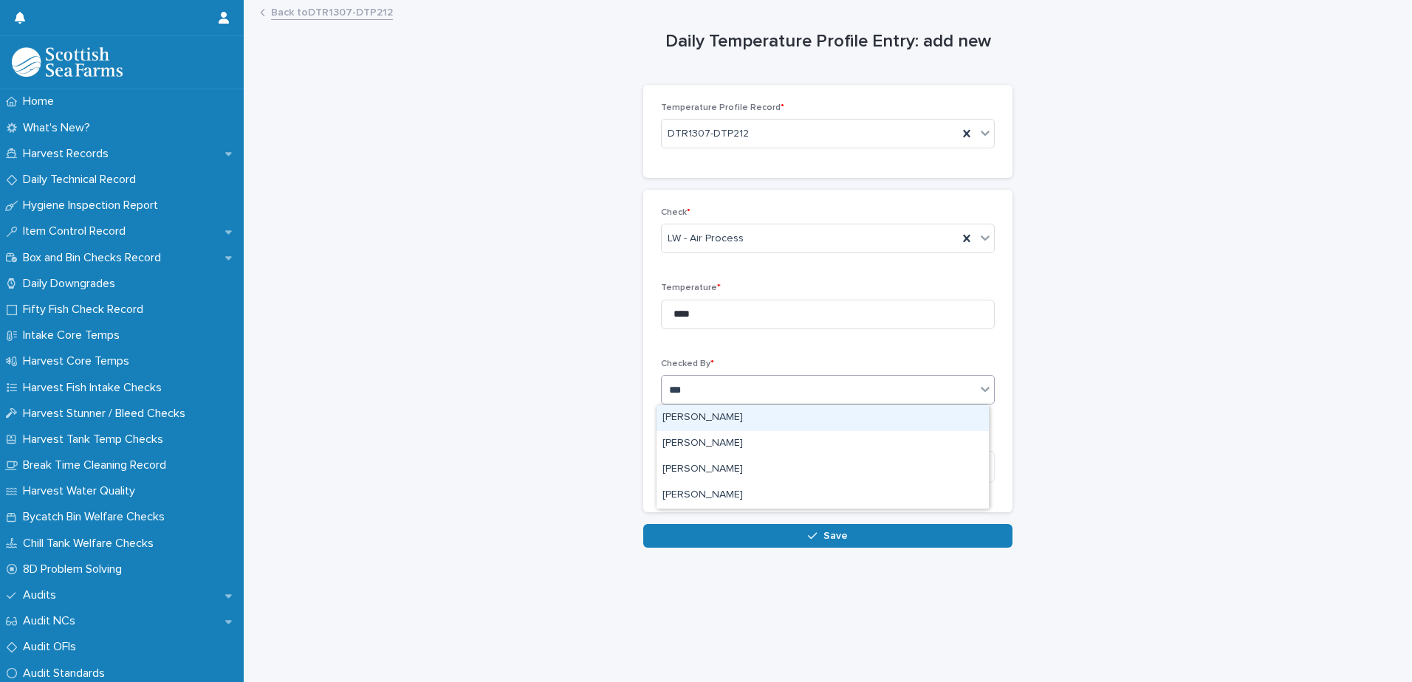
click at [718, 424] on div "[PERSON_NAME]" at bounding box center [822, 418] width 332 height 26
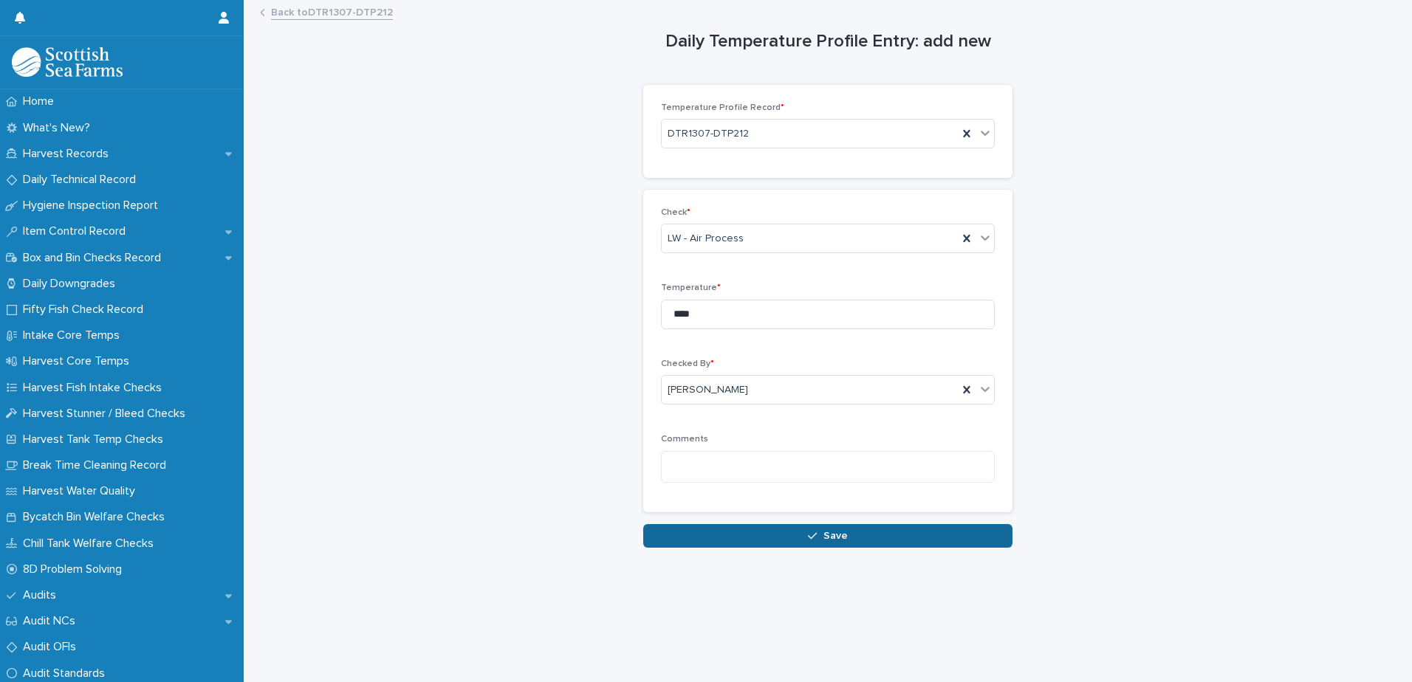
click at [741, 536] on button "Save" at bounding box center [827, 536] width 369 height 24
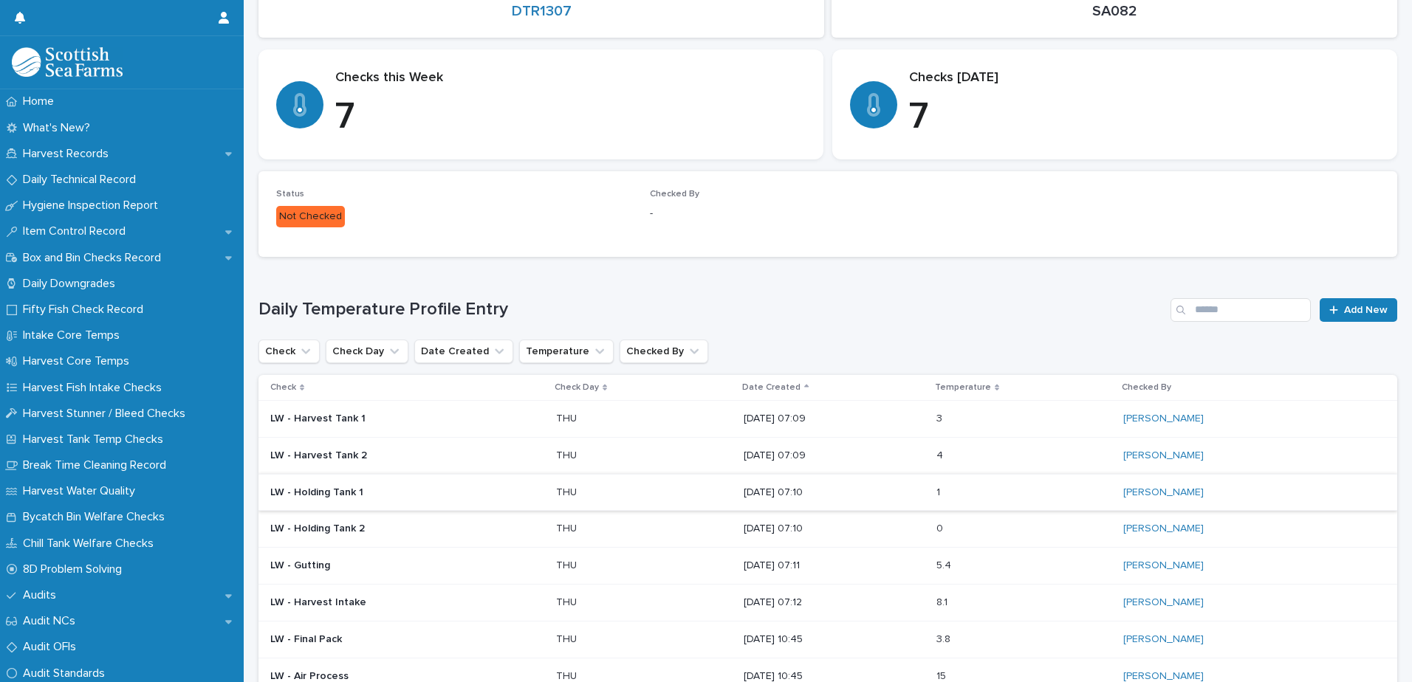
scroll to position [369, 0]
